Goal: Task Accomplishment & Management: Complete application form

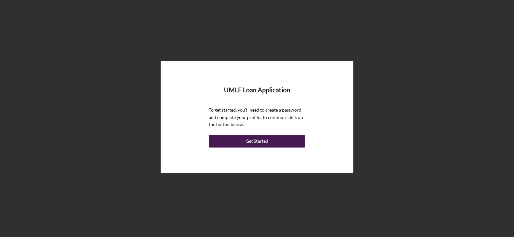
click at [259, 140] on div "Get Started" at bounding box center [257, 141] width 22 height 13
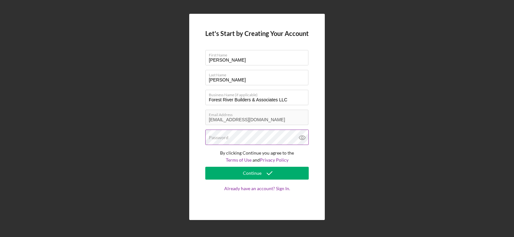
click at [246, 138] on div "Password" at bounding box center [256, 138] width 103 height 16
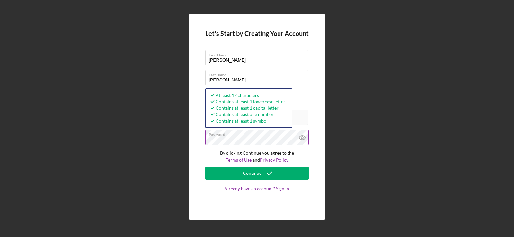
click at [304, 139] on icon at bounding box center [302, 138] width 6 height 4
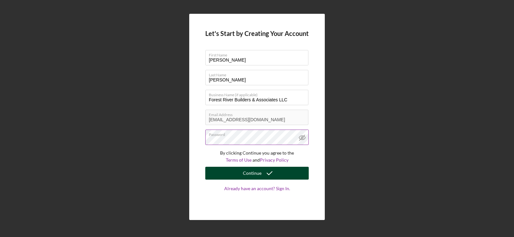
click at [270, 174] on icon "submit" at bounding box center [269, 173] width 16 height 16
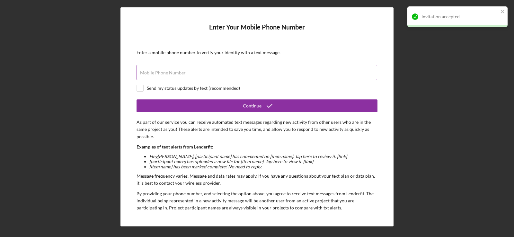
click at [203, 80] on input "Mobile Phone Number" at bounding box center [256, 72] width 240 height 15
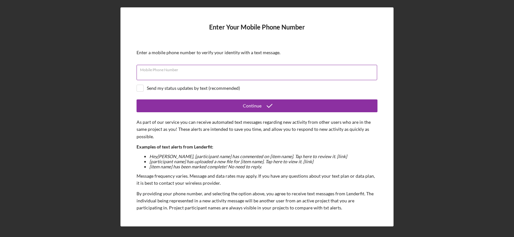
type input "[PHONE_NUMBER]"
click at [185, 88] on div "Send my status updates by text (recommended)" at bounding box center [193, 88] width 93 height 5
checkbox input "true"
